Goal: Check status

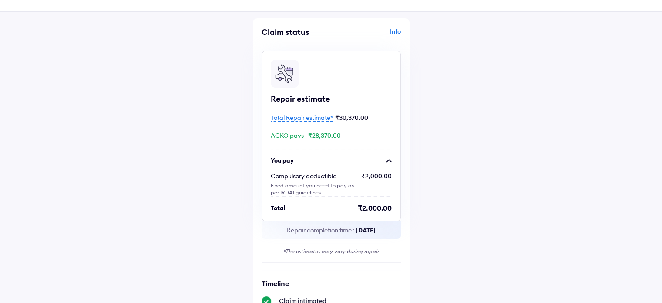
scroll to position [60, 0]
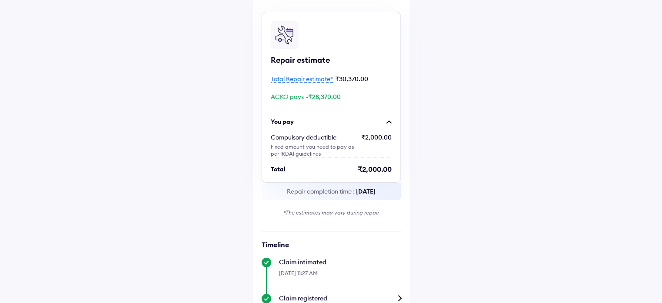
click at [308, 79] on span "Total Repair estimate*" at bounding box center [302, 79] width 62 height 8
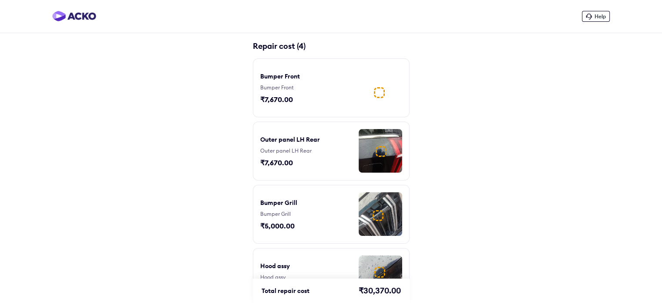
scroll to position [37, 0]
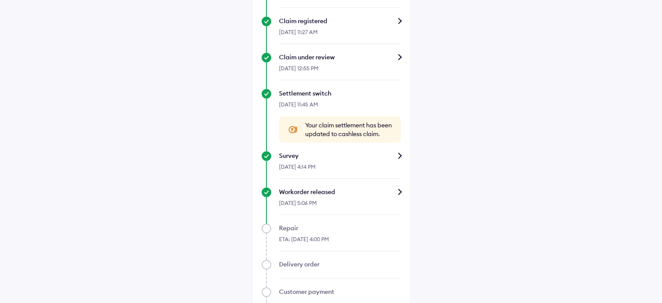
scroll to position [338, 0]
click at [398, 195] on div "Workorder released" at bounding box center [340, 190] width 122 height 9
